Goal: Transaction & Acquisition: Purchase product/service

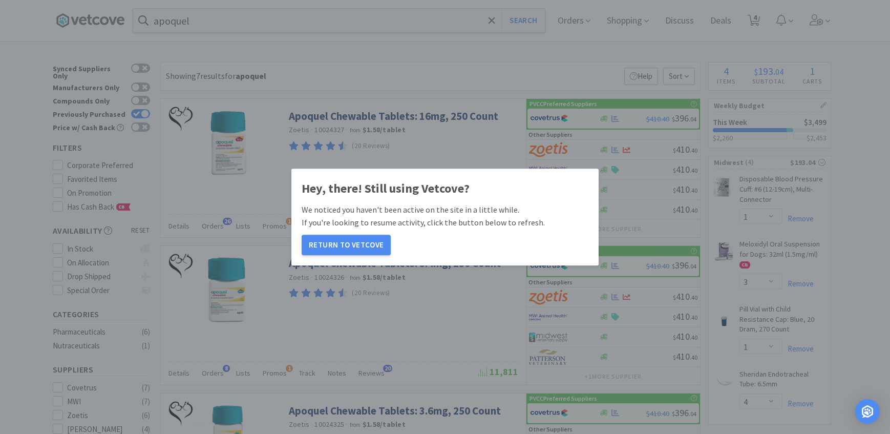
select select "1"
select select "3"
select select "1"
select select "4"
click at [339, 236] on button "Return to Vetcove" at bounding box center [346, 245] width 89 height 20
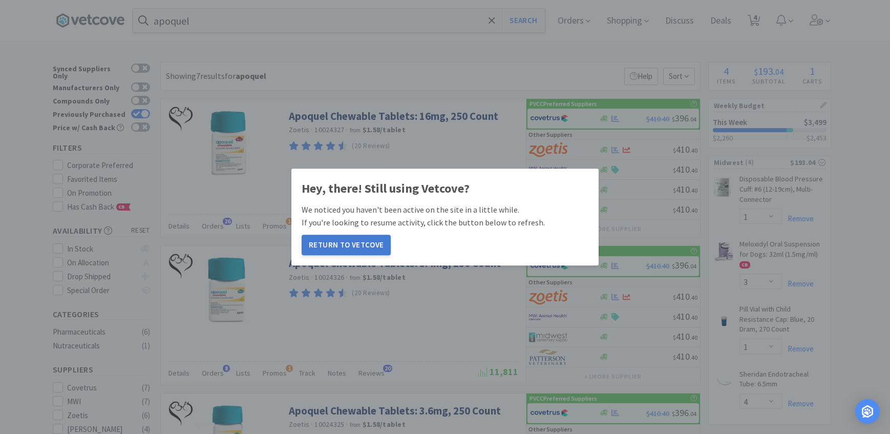
scroll to position [46, 0]
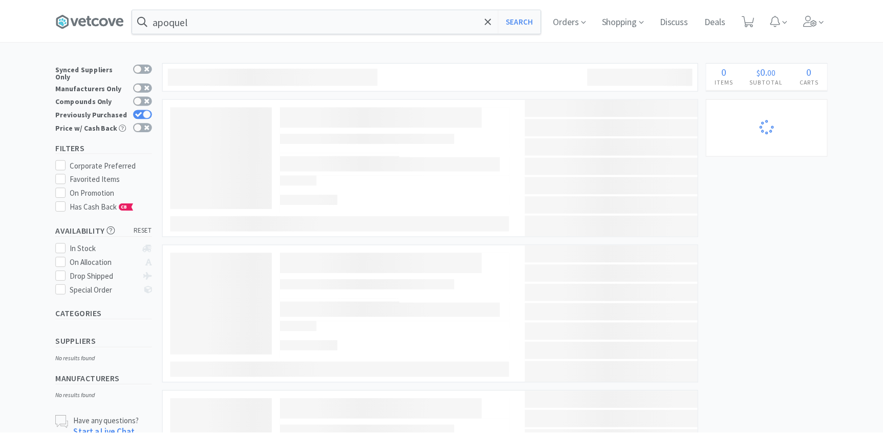
scroll to position [46, 0]
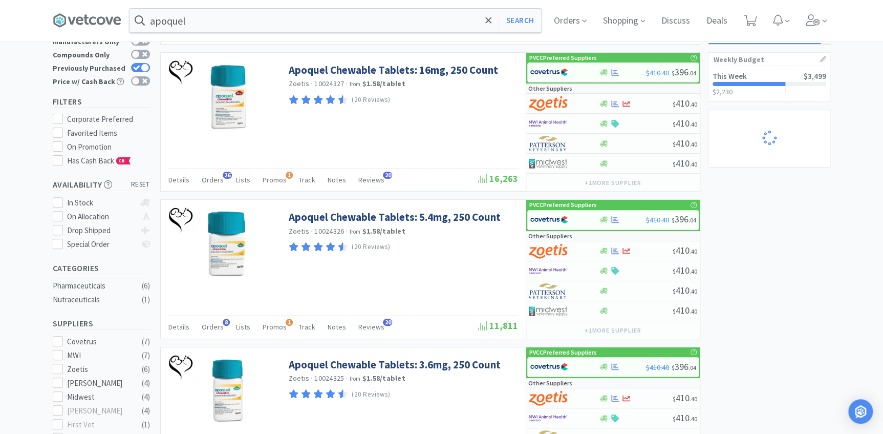
select select "1"
select select "3"
select select "1"
select select "4"
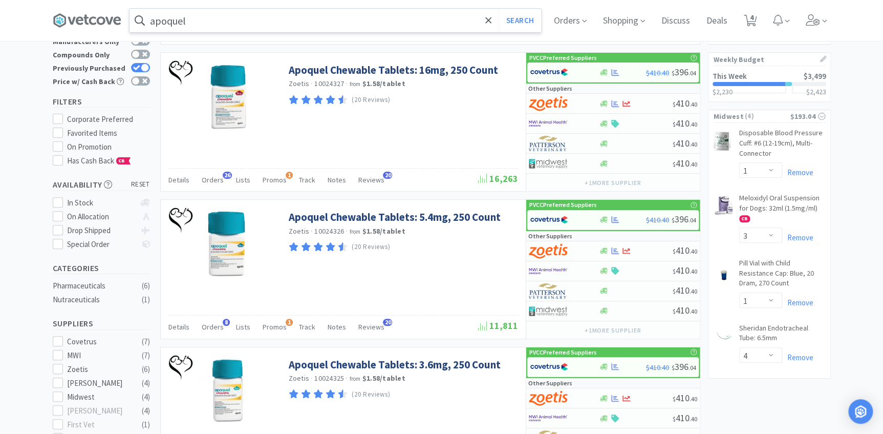
scroll to position [0, 0]
